Goal: Task Accomplishment & Management: Manage account settings

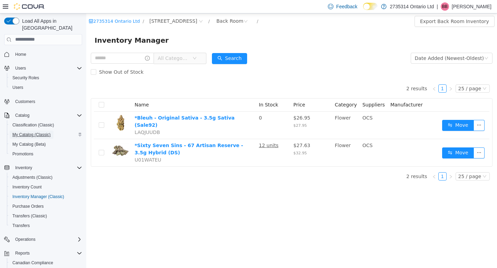
click at [45, 132] on span "My Catalog (Classic)" at bounding box center [31, 135] width 38 height 6
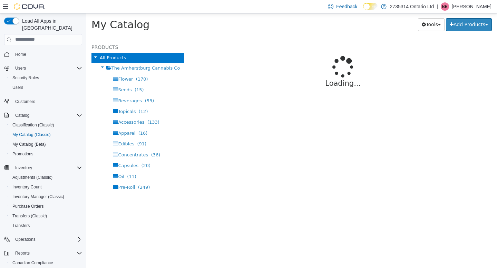
select select "**********"
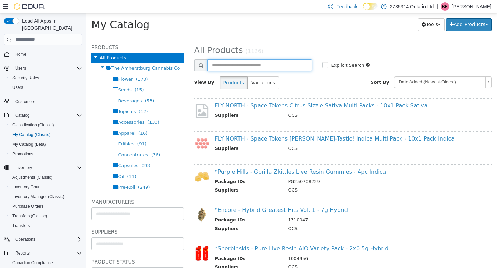
click at [274, 66] on input "text" at bounding box center [259, 65] width 105 height 12
type input "****"
select select "**********"
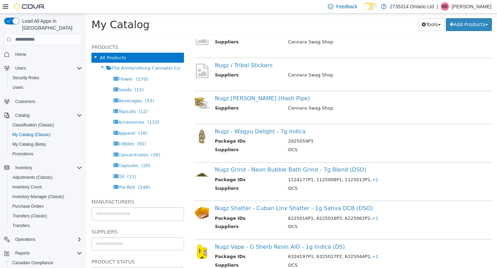
scroll to position [107, 0]
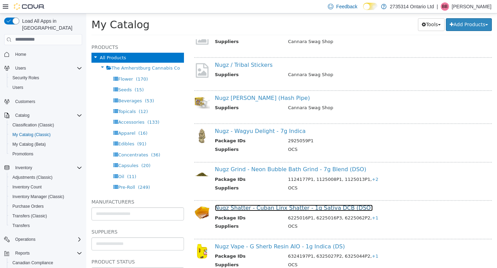
click at [276, 208] on link "Nugz Shatter - Cuban Linx Shatter - 1g Sativa DCB (DSO)" at bounding box center [294, 208] width 158 height 7
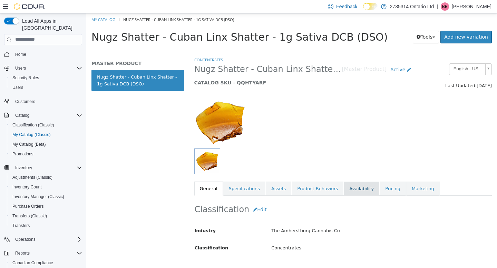
click at [344, 189] on link "Availability" at bounding box center [362, 189] width 36 height 14
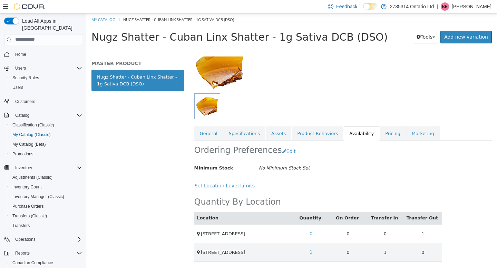
scroll to position [61, 0]
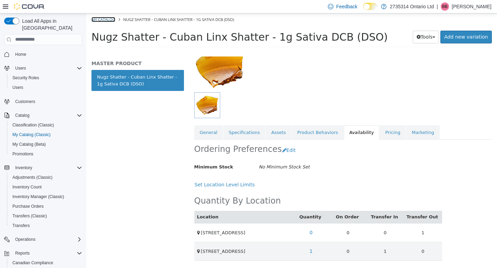
click at [108, 18] on link "My Catalog" at bounding box center [103, 19] width 24 height 5
select select "**********"
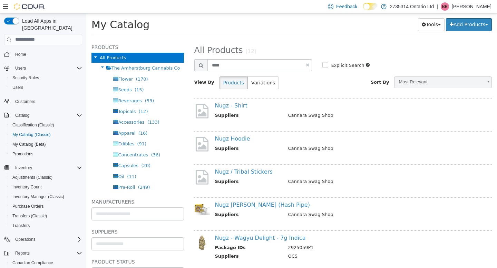
click at [306, 64] on link at bounding box center [307, 64] width 3 height 4
select select "**********"
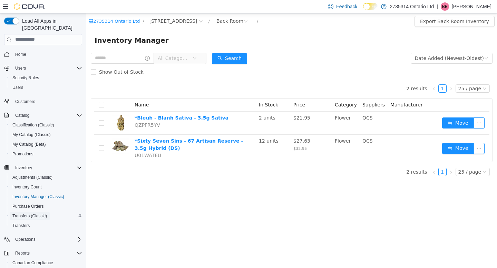
click at [44, 214] on span "Transfers (Classic)" at bounding box center [29, 217] width 35 height 6
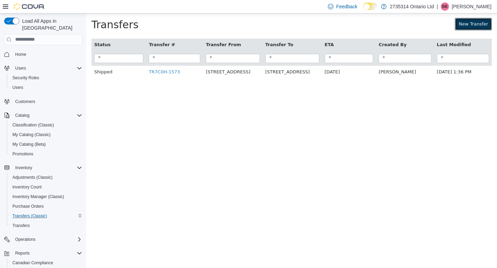
click at [482, 27] on link "New Transfer" at bounding box center [473, 24] width 37 height 12
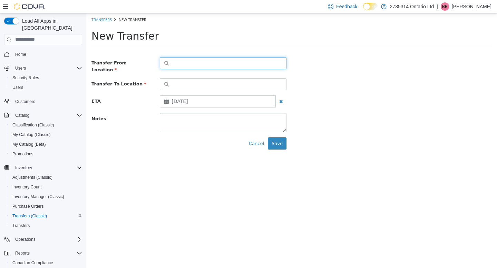
click at [191, 61] on button "button" at bounding box center [223, 63] width 127 height 12
click at [281, 78] on span "or browse" at bounding box center [269, 75] width 34 height 12
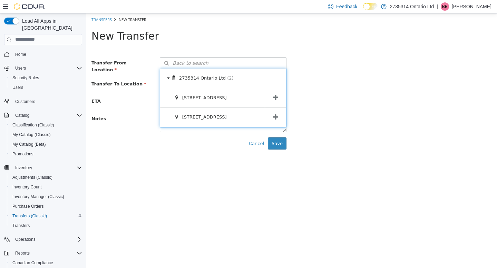
click at [278, 114] on icon at bounding box center [275, 117] width 5 height 7
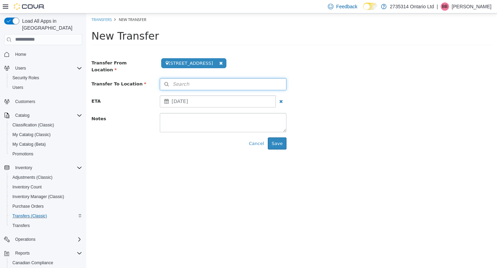
click at [266, 80] on button "Search" at bounding box center [223, 84] width 127 height 12
click at [283, 98] on span "or browse" at bounding box center [269, 96] width 34 height 12
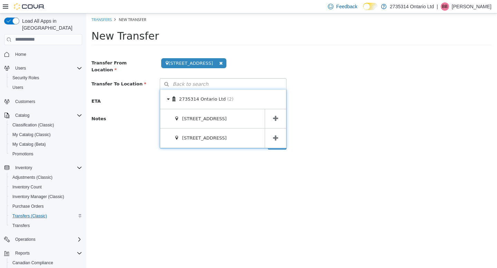
click at [281, 116] on span at bounding box center [275, 118] width 21 height 19
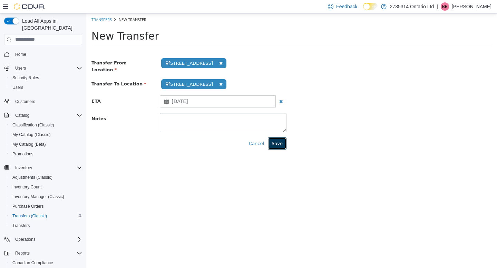
click at [282, 141] on button "Save" at bounding box center [277, 143] width 19 height 12
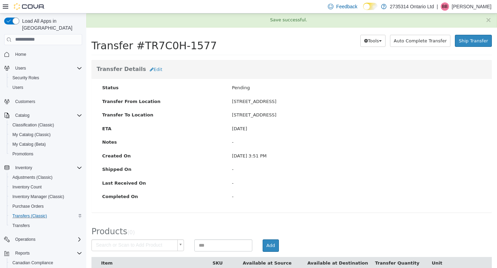
scroll to position [21, 0]
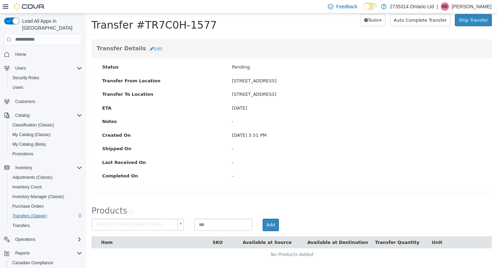
click at [150, 228] on body "× Save successful. Transfers TR7C0H-1577 Transfer #TR7C0H-1577 Preparing Downlo…" at bounding box center [291, 130] width 411 height 276
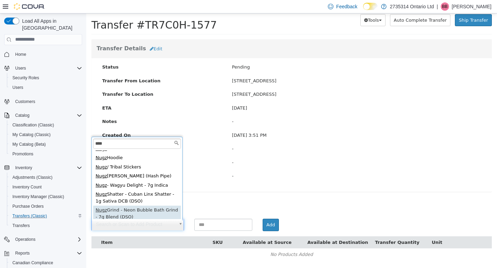
scroll to position [0, 0]
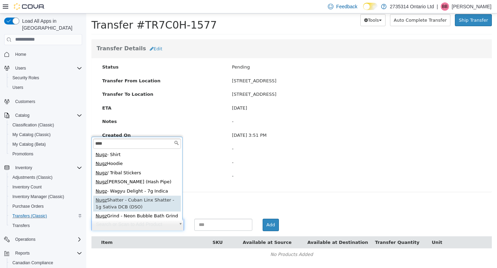
type input "****"
type input "**********"
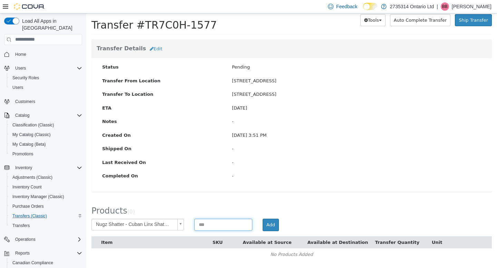
click at [223, 226] on input at bounding box center [223, 225] width 58 height 12
type input "*"
click at [270, 227] on button "Add" at bounding box center [271, 225] width 16 height 12
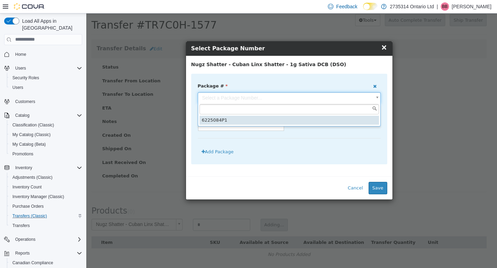
click at [281, 99] on body "**********" at bounding box center [291, 130] width 411 height 276
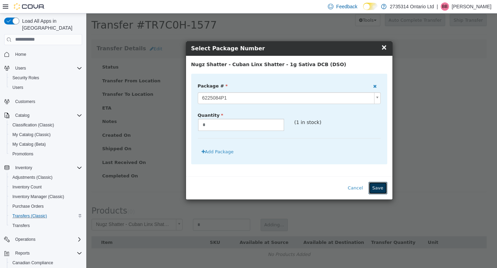
click at [384, 191] on button "Save" at bounding box center [378, 188] width 19 height 12
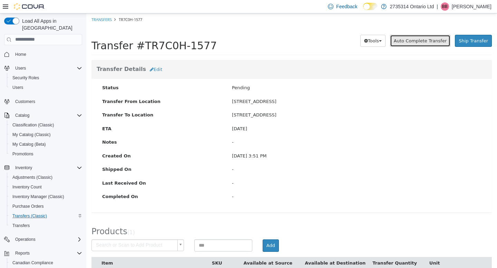
click at [420, 40] on span "Auto Complete Transfer" at bounding box center [420, 40] width 53 height 5
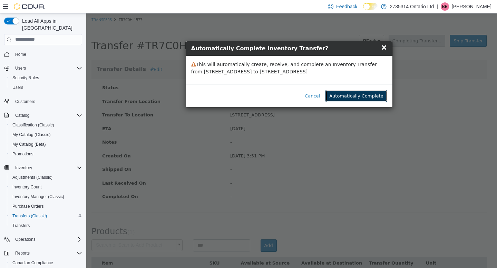
click at [361, 95] on button "Automatically Complete" at bounding box center [355, 96] width 61 height 12
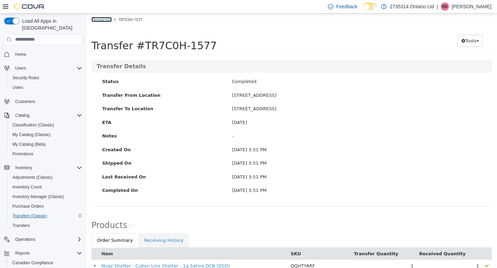
click at [107, 19] on link "Transfers" at bounding box center [101, 19] width 20 height 5
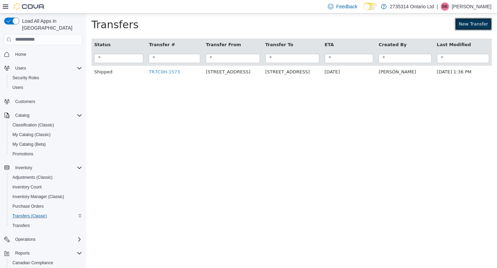
click at [461, 25] on link "New Transfer" at bounding box center [473, 24] width 37 height 12
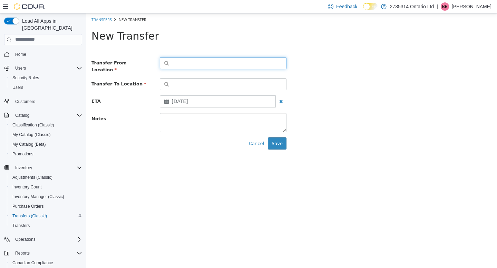
click at [239, 60] on button "button" at bounding box center [223, 63] width 127 height 12
click at [267, 75] on span "or browse" at bounding box center [269, 75] width 34 height 12
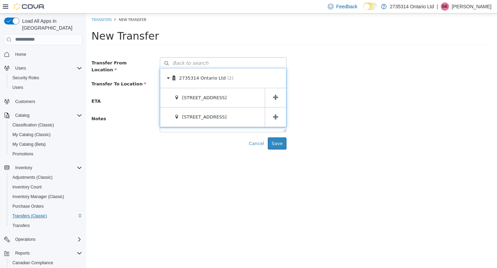
click at [269, 96] on span at bounding box center [275, 97] width 21 height 19
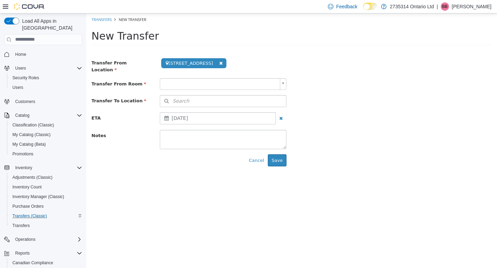
click at [232, 81] on body "**********" at bounding box center [291, 92] width 411 height 158
click at [228, 95] on button "Search" at bounding box center [223, 101] width 127 height 12
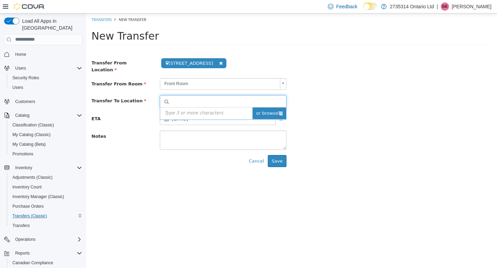
click at [272, 110] on span "or browse" at bounding box center [269, 113] width 34 height 12
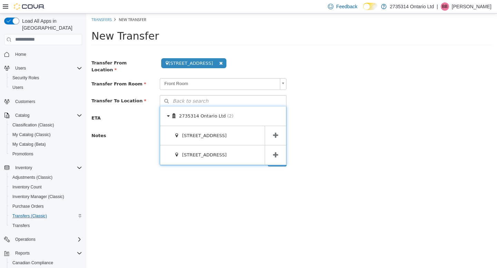
click at [274, 147] on span at bounding box center [275, 154] width 21 height 19
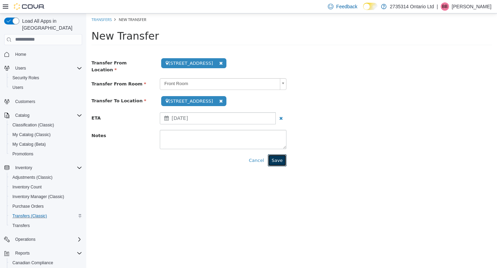
click at [281, 156] on button "Save" at bounding box center [277, 160] width 19 height 12
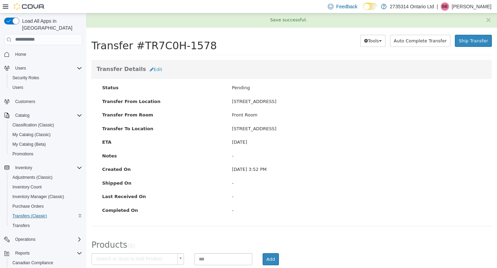
scroll to position [34, 0]
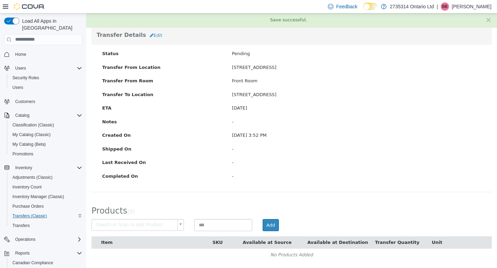
click at [133, 227] on body "× Save successful. Transfers TR7C0H-1578 Transfer #TR7C0H-1578 Preparing Downlo…" at bounding box center [291, 123] width 411 height 289
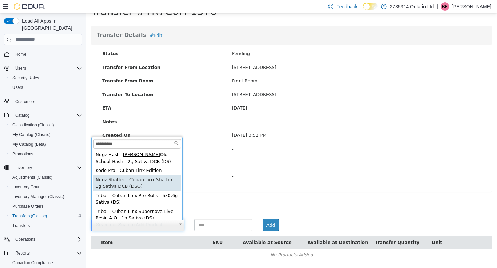
scroll to position [1, 0]
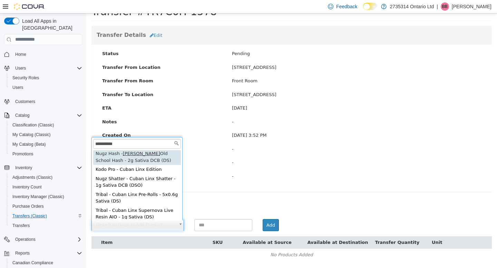
type input "**********"
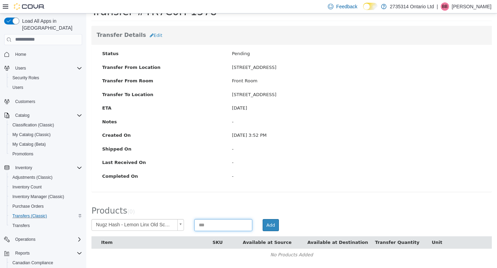
click at [226, 228] on input at bounding box center [223, 225] width 58 height 12
type input "*"
click at [276, 225] on button "Add" at bounding box center [271, 225] width 16 height 12
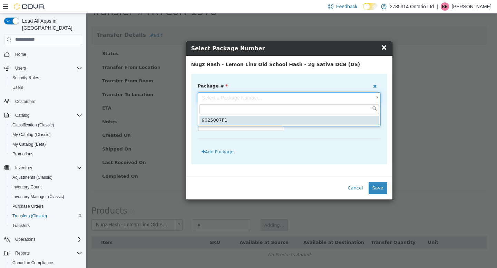
click at [301, 94] on body "**********" at bounding box center [291, 123] width 411 height 289
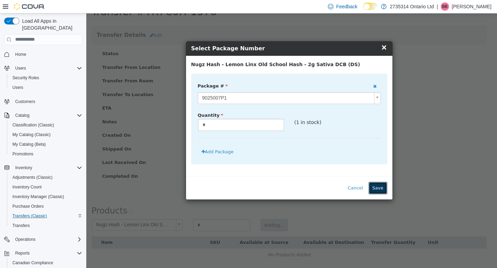
click at [380, 186] on button "Save" at bounding box center [378, 188] width 19 height 12
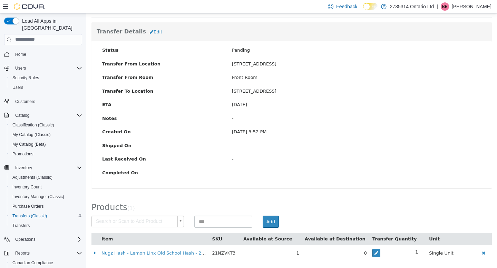
scroll to position [0, 0]
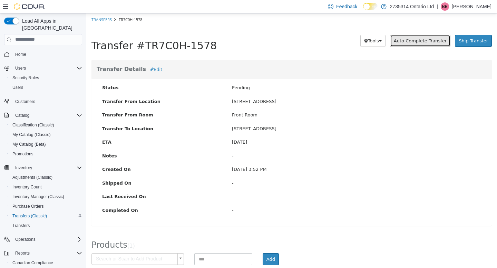
click at [416, 42] on span "Auto Complete Transfer" at bounding box center [420, 40] width 53 height 5
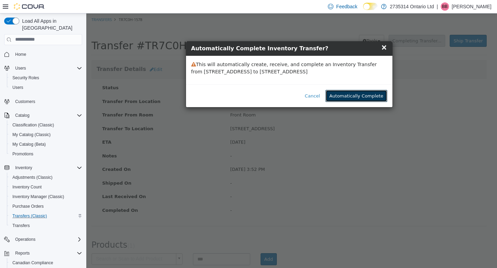
click at [360, 98] on button "Automatically Complete" at bounding box center [355, 96] width 61 height 12
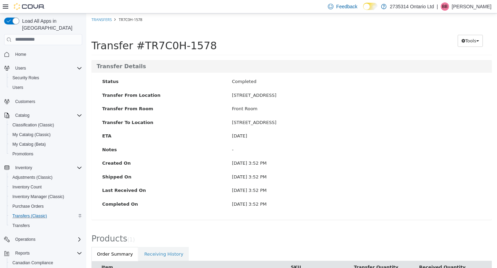
scroll to position [26, 0]
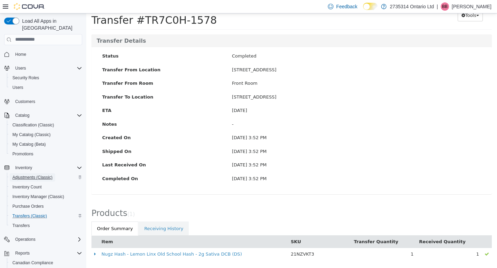
click at [41, 175] on span "Adjustments (Classic)" at bounding box center [32, 178] width 40 height 6
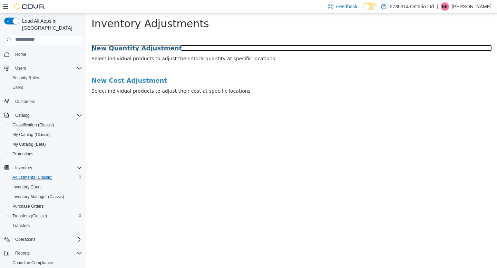
click at [143, 49] on h3 "New Quantity Adjustment" at bounding box center [291, 48] width 400 height 7
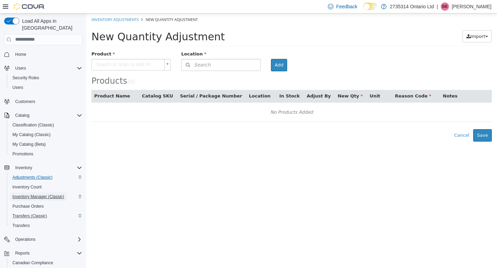
click at [41, 194] on span "Inventory Manager (Classic)" at bounding box center [38, 197] width 52 height 6
